Goal: Task Accomplishment & Management: Complete application form

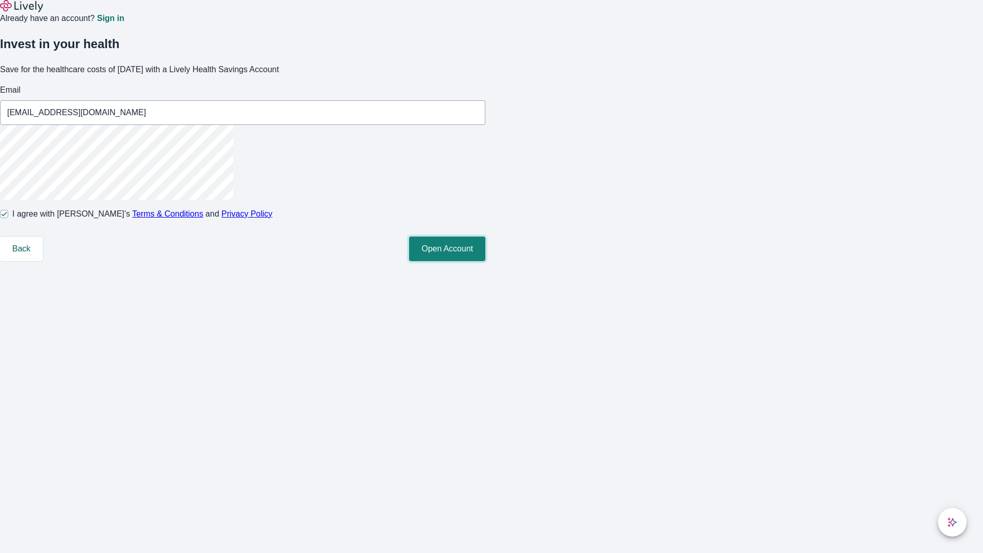
click at [485, 261] on button "Open Account" at bounding box center [447, 249] width 76 height 25
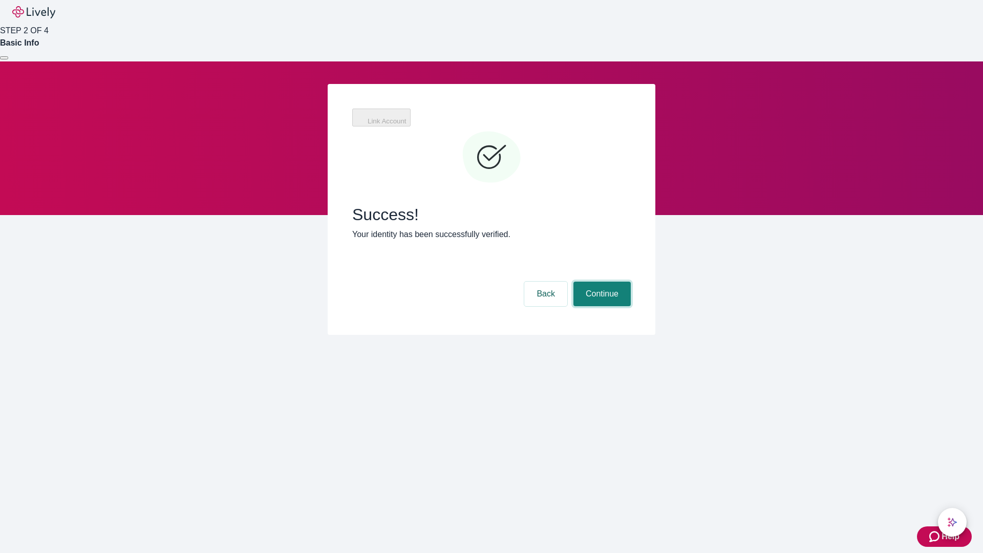
click at [608, 282] on button "Continue" at bounding box center [602, 294] width 57 height 25
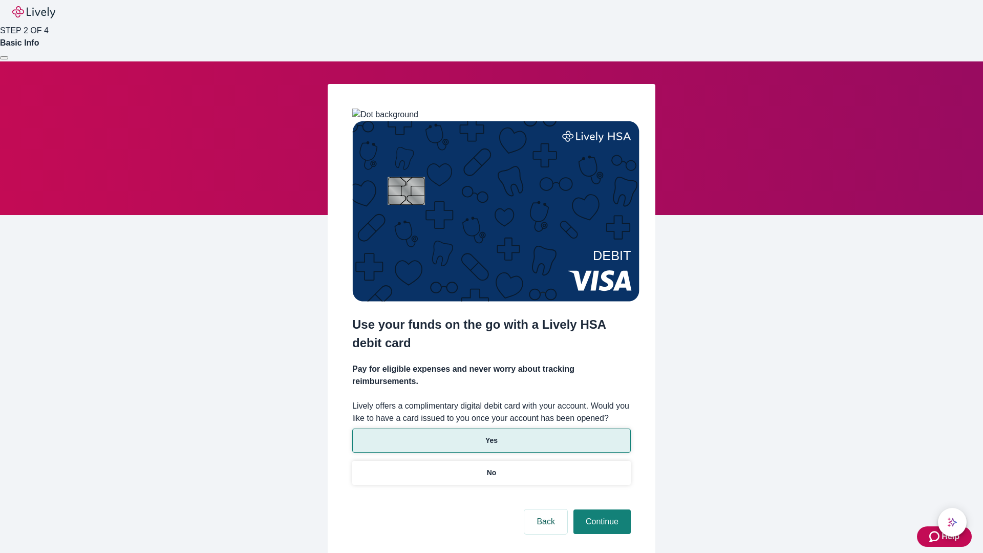
click at [491, 435] on p "Yes" at bounding box center [491, 440] width 12 height 11
click at [601, 510] on button "Continue" at bounding box center [602, 522] width 57 height 25
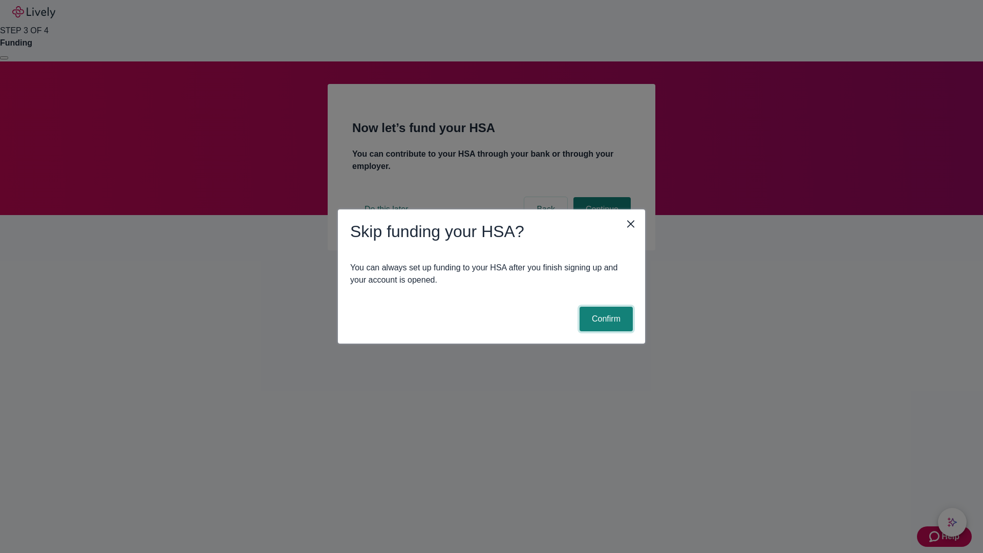
click at [605, 319] on button "Confirm" at bounding box center [606, 319] width 53 height 25
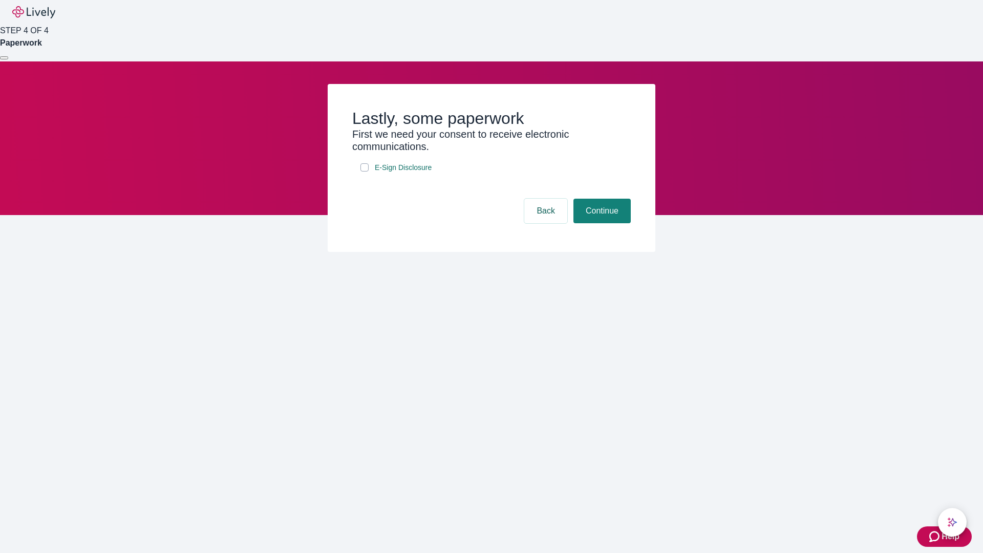
click at [365, 172] on input "E-Sign Disclosure" at bounding box center [365, 167] width 8 height 8
checkbox input "true"
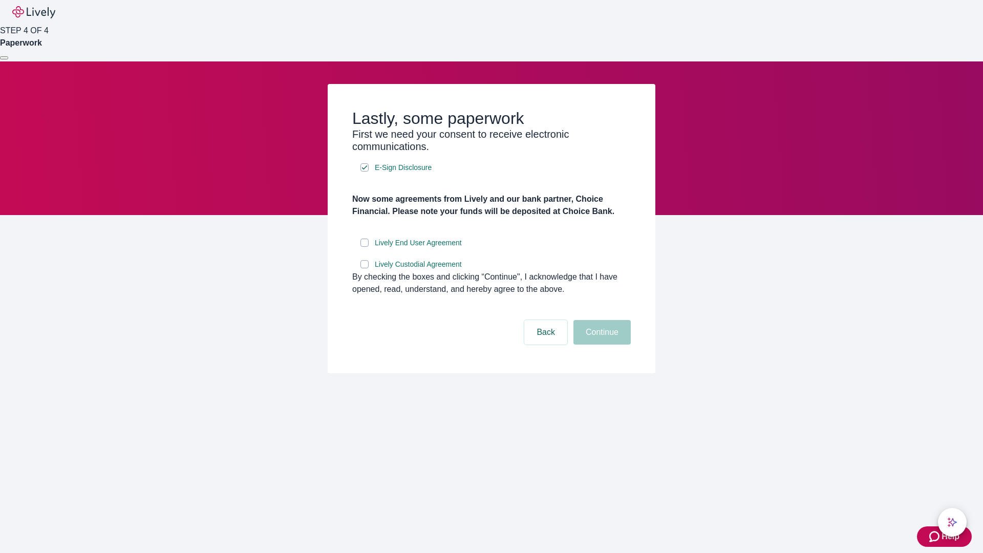
click at [365, 247] on input "Lively End User Agreement" at bounding box center [365, 243] width 8 height 8
checkbox input "true"
click at [365, 268] on input "Lively Custodial Agreement" at bounding box center [365, 264] width 8 height 8
checkbox input "true"
click at [601, 345] on button "Continue" at bounding box center [602, 332] width 57 height 25
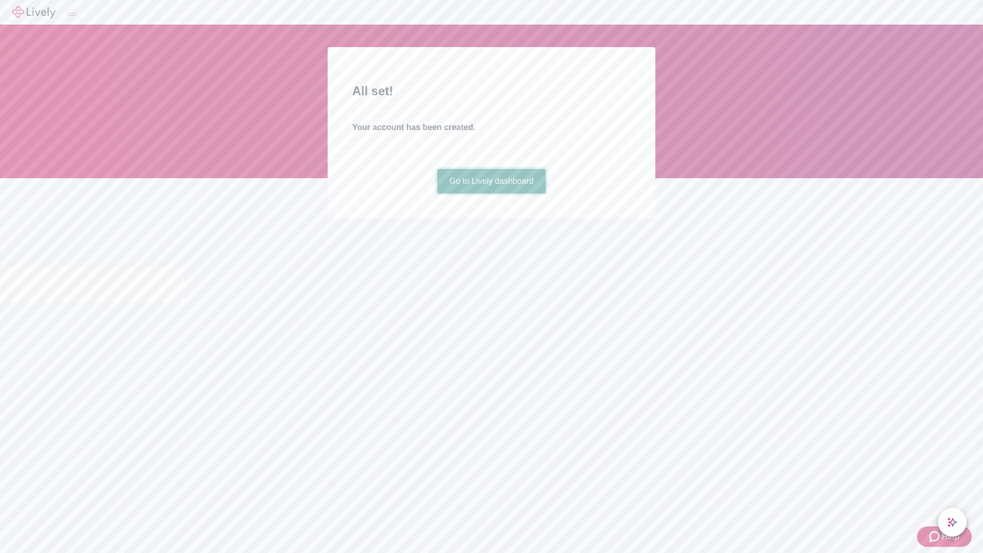
click at [491, 194] on link "Go to Lively dashboard" at bounding box center [491, 181] width 109 height 25
